Goal: Ask a question

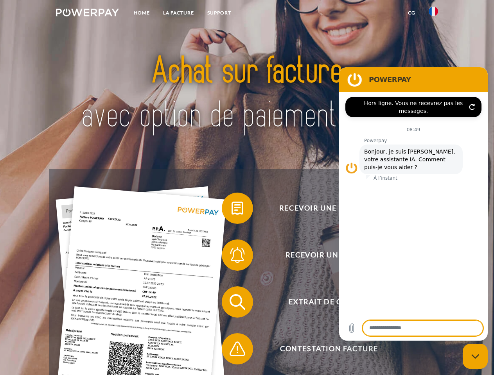
click at [87, 14] on img at bounding box center [87, 13] width 63 height 8
click at [433, 14] on img at bounding box center [432, 11] width 9 height 9
click at [411, 13] on link "CG" at bounding box center [411, 13] width 21 height 14
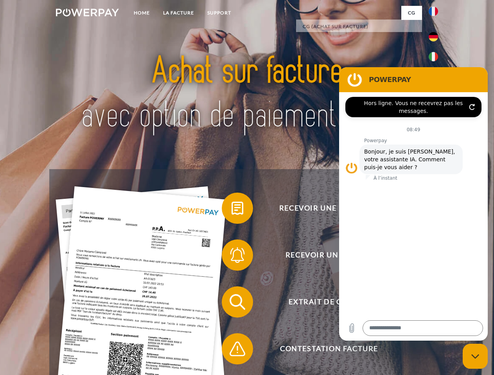
click at [231, 210] on span at bounding box center [225, 208] width 39 height 39
click at [231, 257] on span at bounding box center [225, 255] width 39 height 39
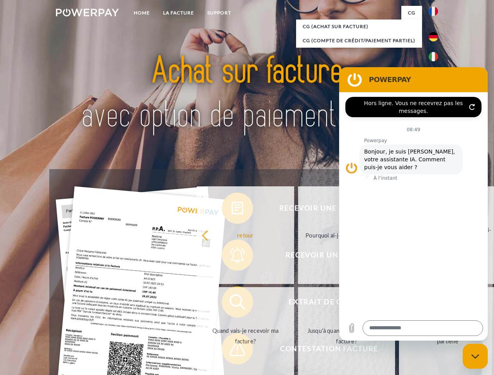
click at [298, 304] on link "Jusqu'à quand dois-je payer ma facture?" at bounding box center [346, 336] width 97 height 98
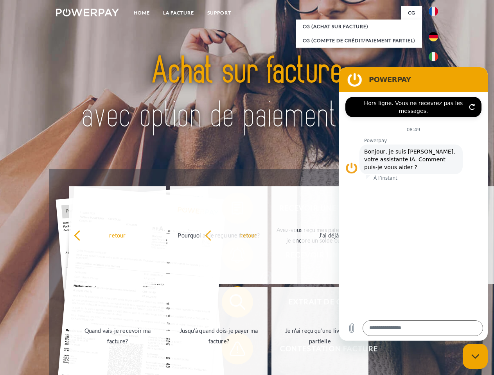
click at [231, 351] on span at bounding box center [225, 348] width 39 height 39
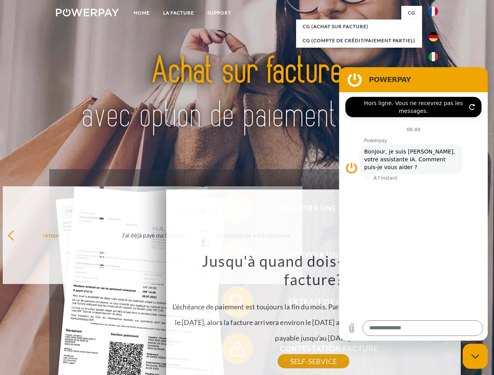
click at [475, 356] on icon "Fermer la fenêtre de messagerie" at bounding box center [475, 356] width 8 height 5
type textarea "*"
